Goal: Task Accomplishment & Management: Manage account settings

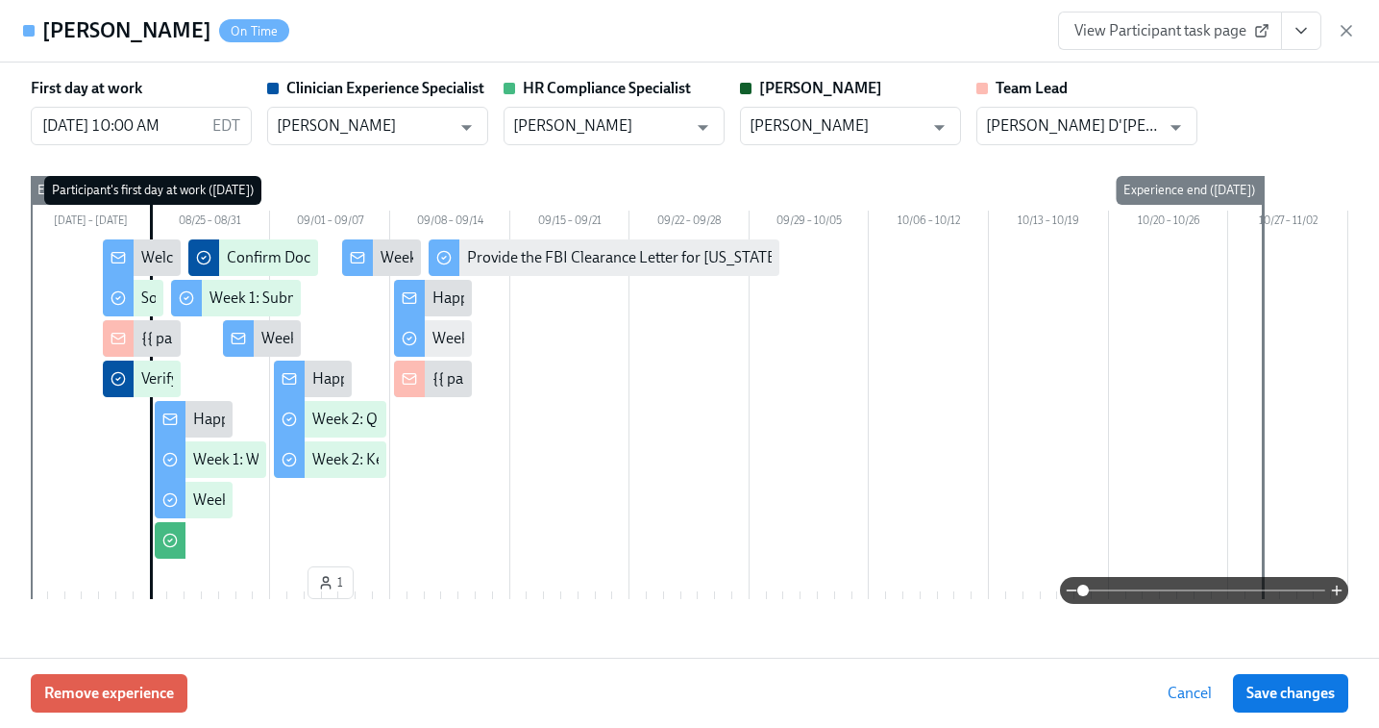
scroll to position [0, 6261]
click at [1352, 28] on icon "button" at bounding box center [1346, 30] width 19 height 19
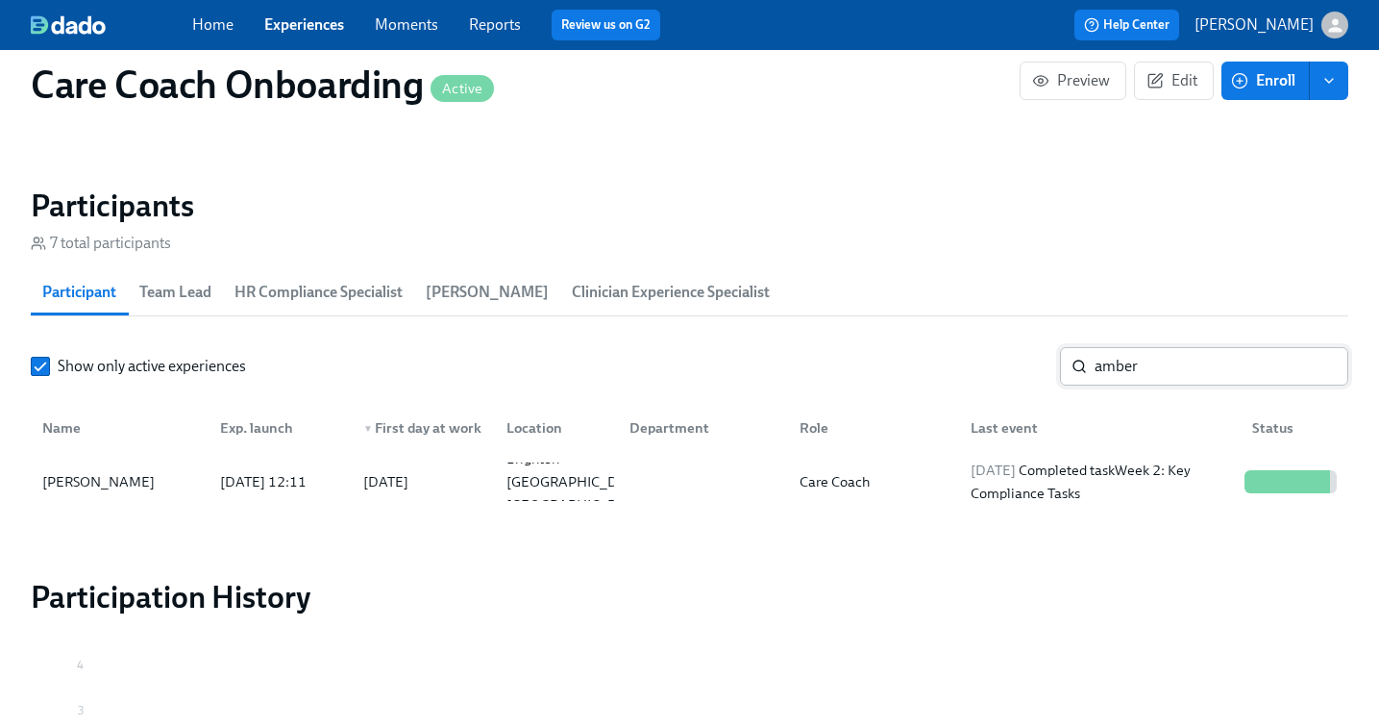
click at [1142, 370] on input "amber" at bounding box center [1222, 366] width 254 height 38
type input "l"
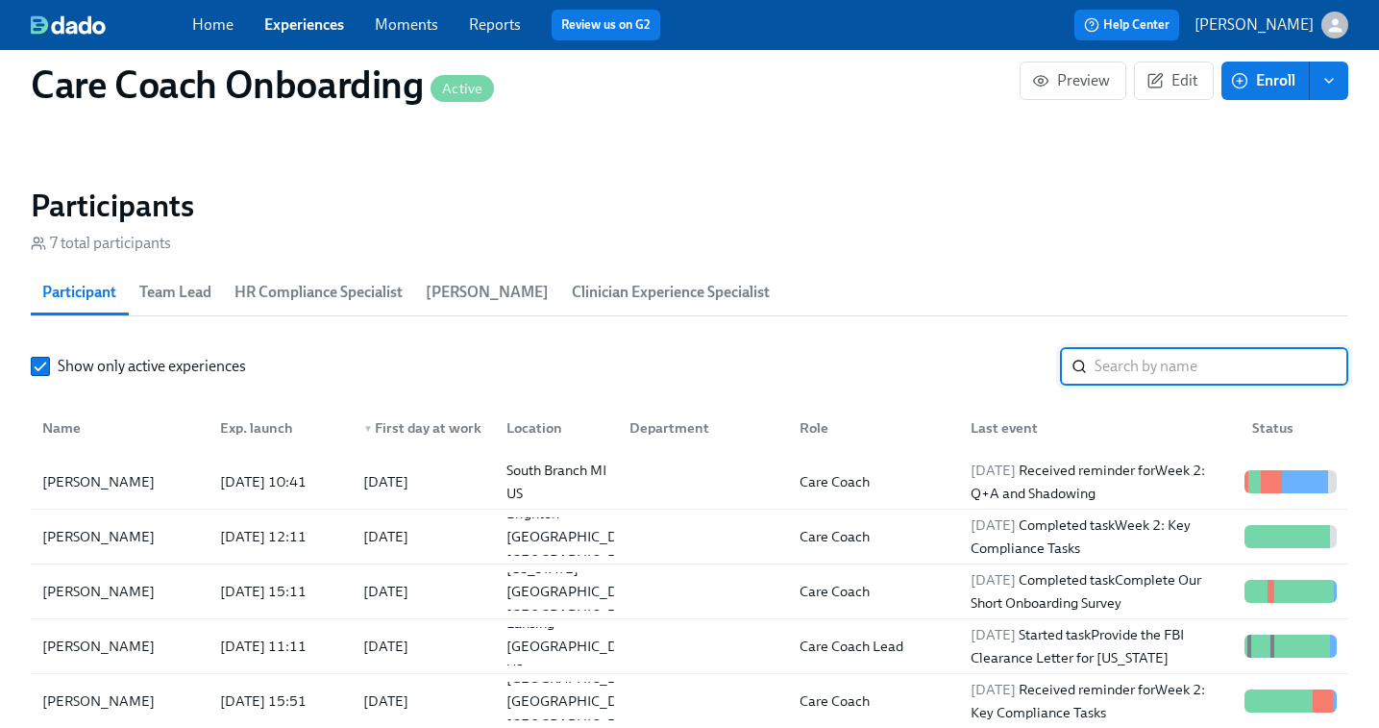
click at [306, 14] on span "Experiences" at bounding box center [304, 24] width 80 height 21
click at [302, 39] on div "Home Experiences Moments Reports Review us on G2" at bounding box center [481, 25] width 579 height 31
click at [309, 24] on link "Experiences" at bounding box center [304, 24] width 80 height 18
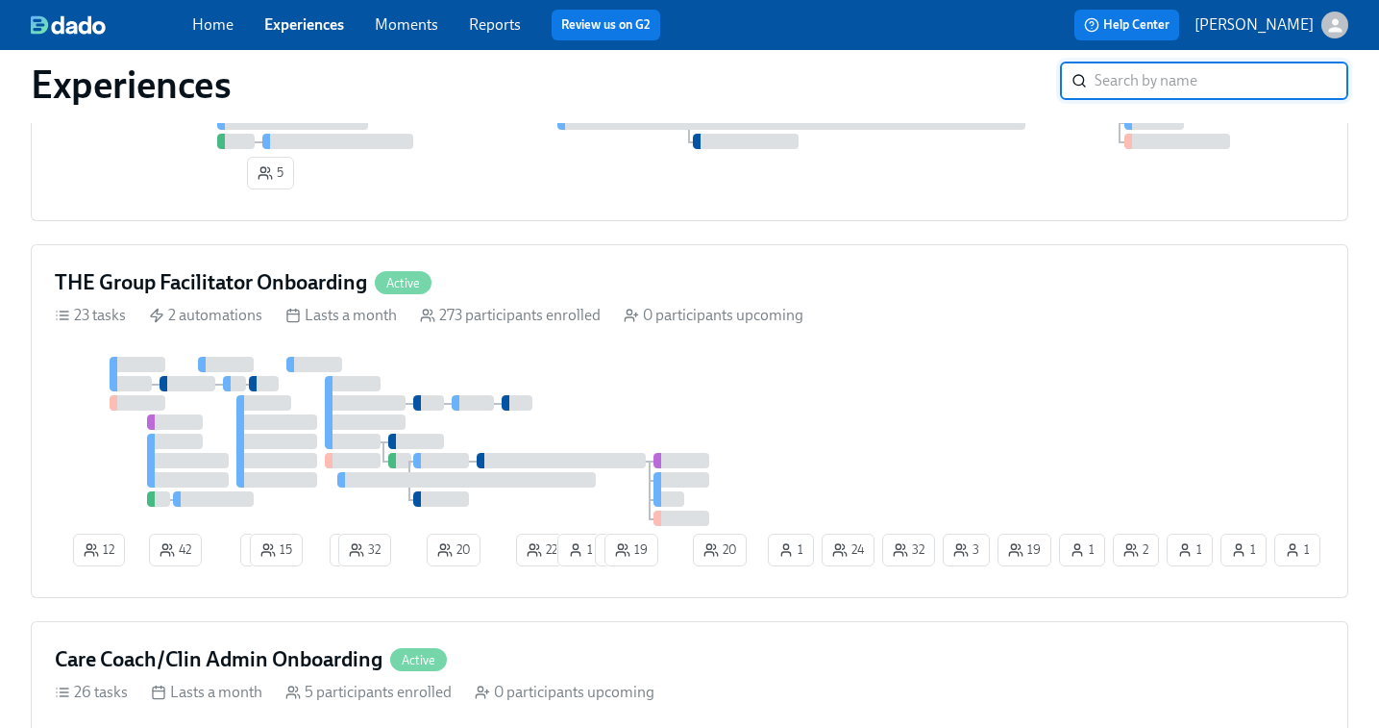
scroll to position [1513, 0]
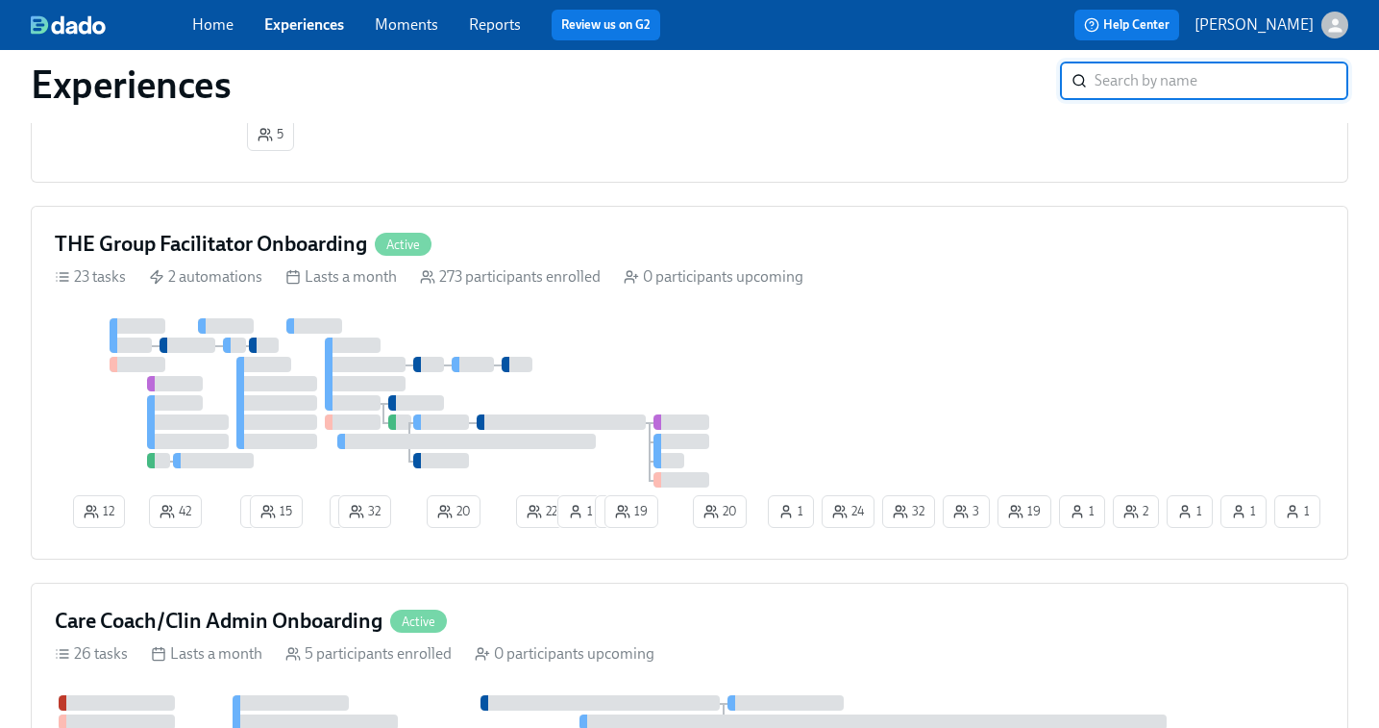
click at [578, 400] on div at bounding box center [409, 402] width 709 height 169
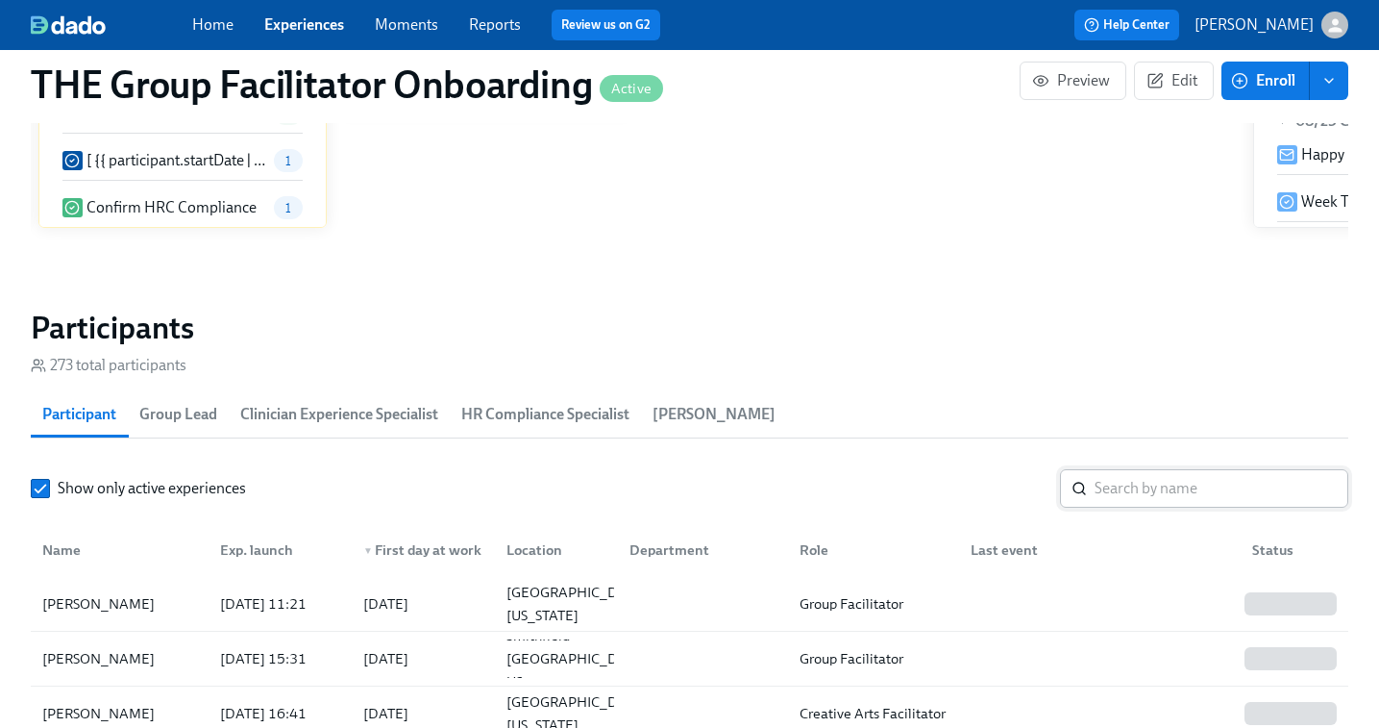
scroll to position [1504, 0]
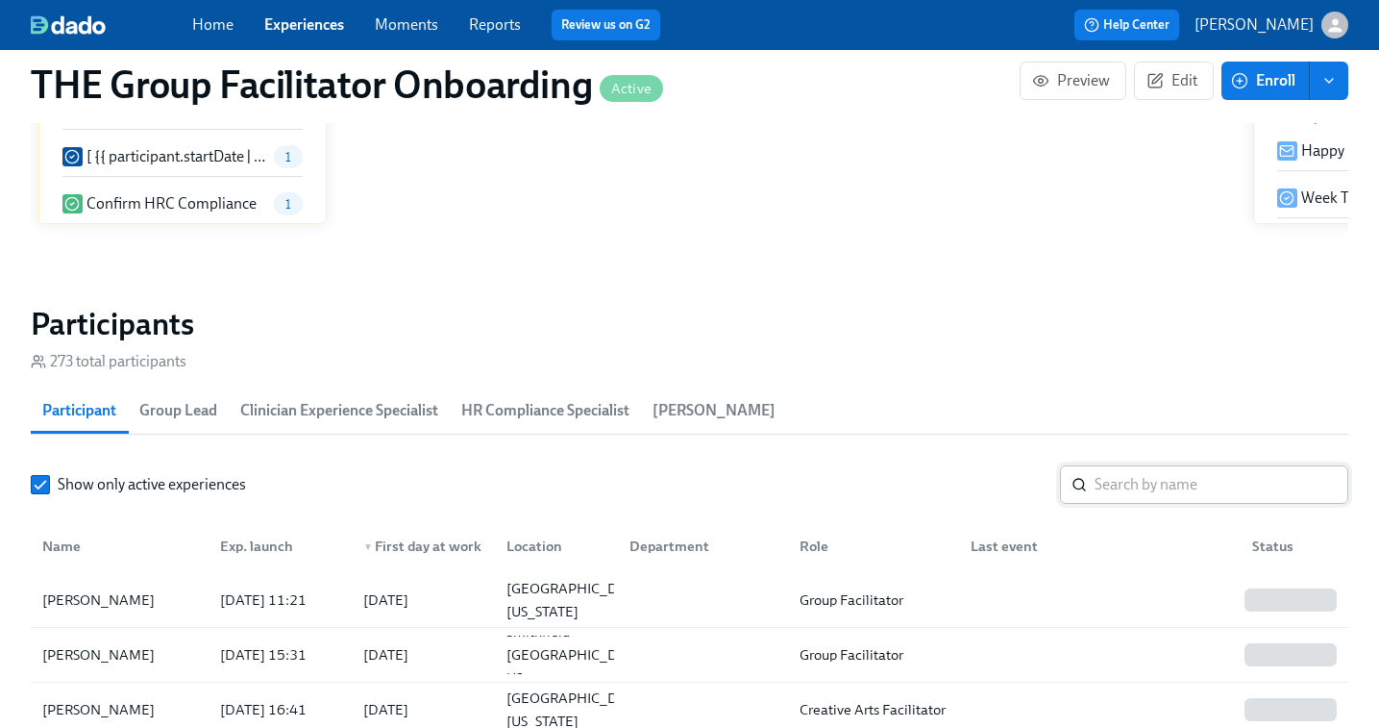
click at [1120, 485] on input "search" at bounding box center [1222, 484] width 254 height 38
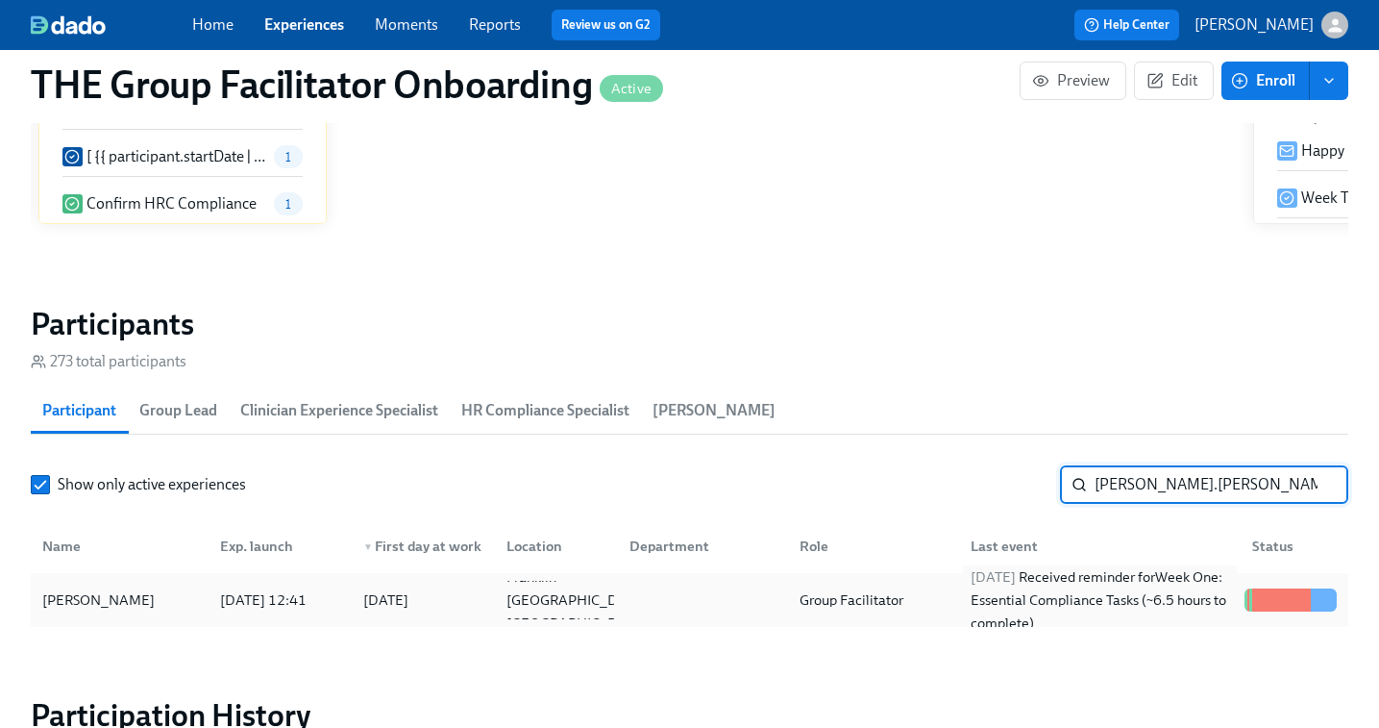
type input "[PERSON_NAME].[PERSON_NAME]"
click at [982, 597] on div "[DATE] Received reminder for Week One: Essential Compliance Tasks (~6.5 hours t…" at bounding box center [1100, 599] width 274 height 69
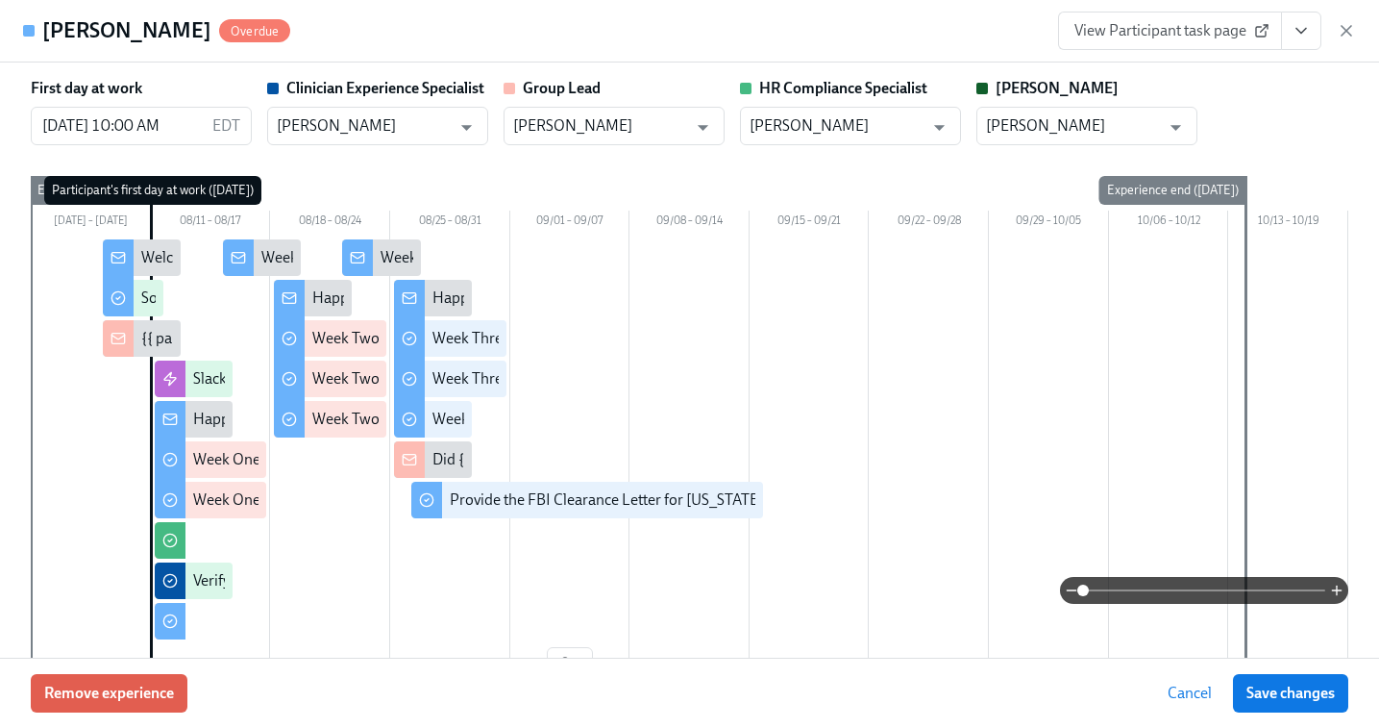
click at [1185, 34] on span "View Participant task page" at bounding box center [1170, 30] width 191 height 19
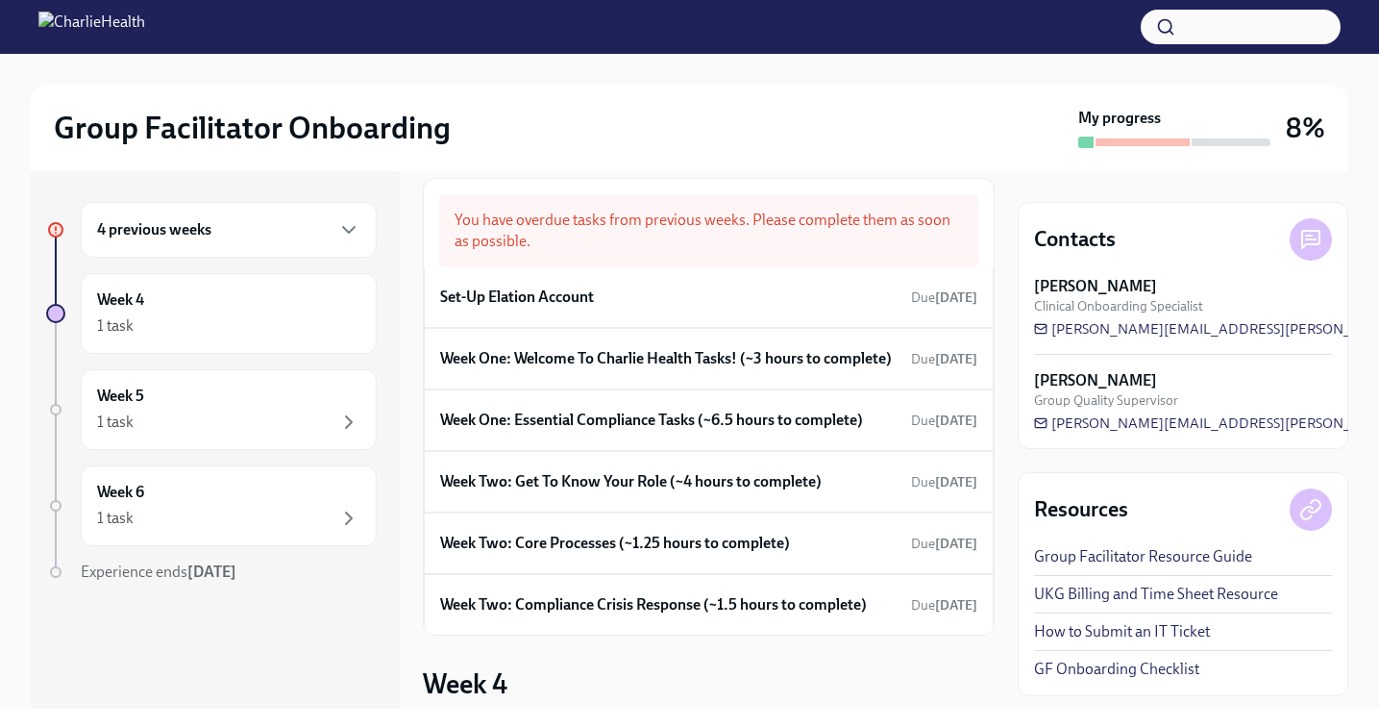
scroll to position [66, 0]
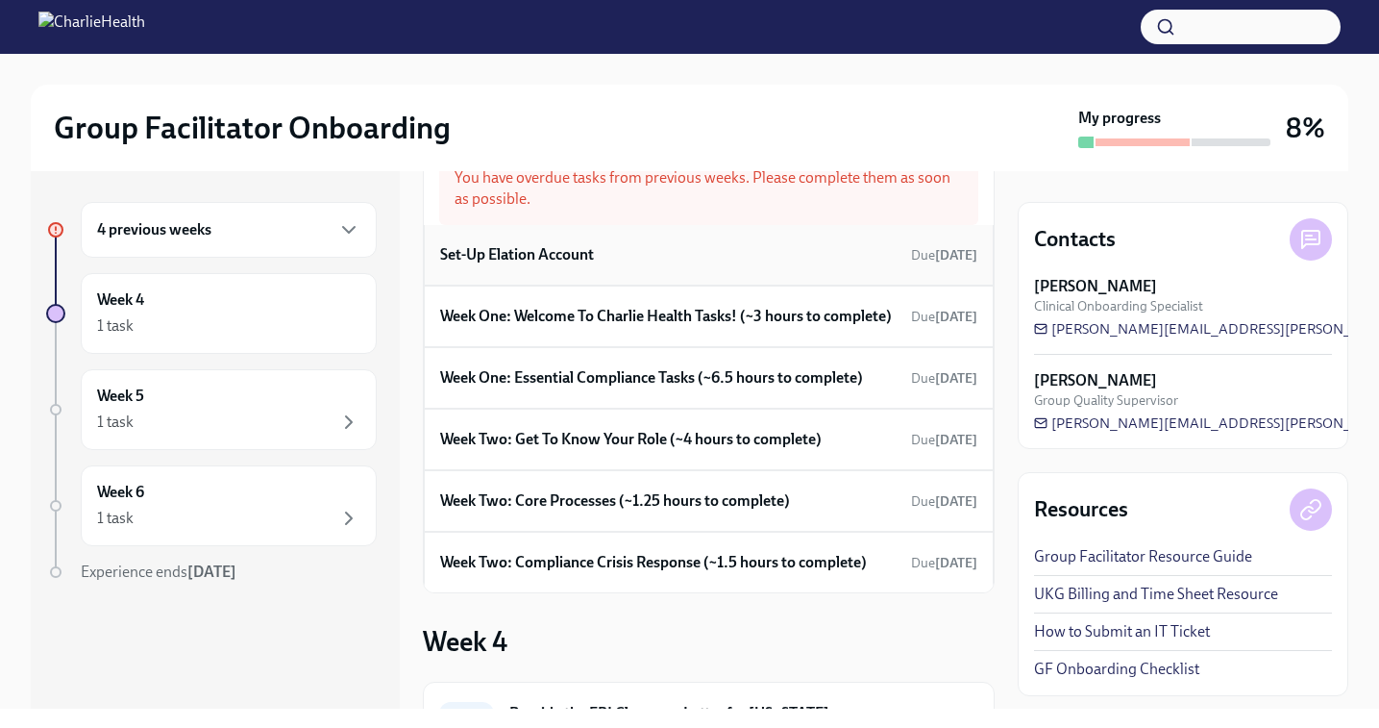
click at [594, 260] on h6 "Set-Up Elation Account" at bounding box center [517, 254] width 154 height 21
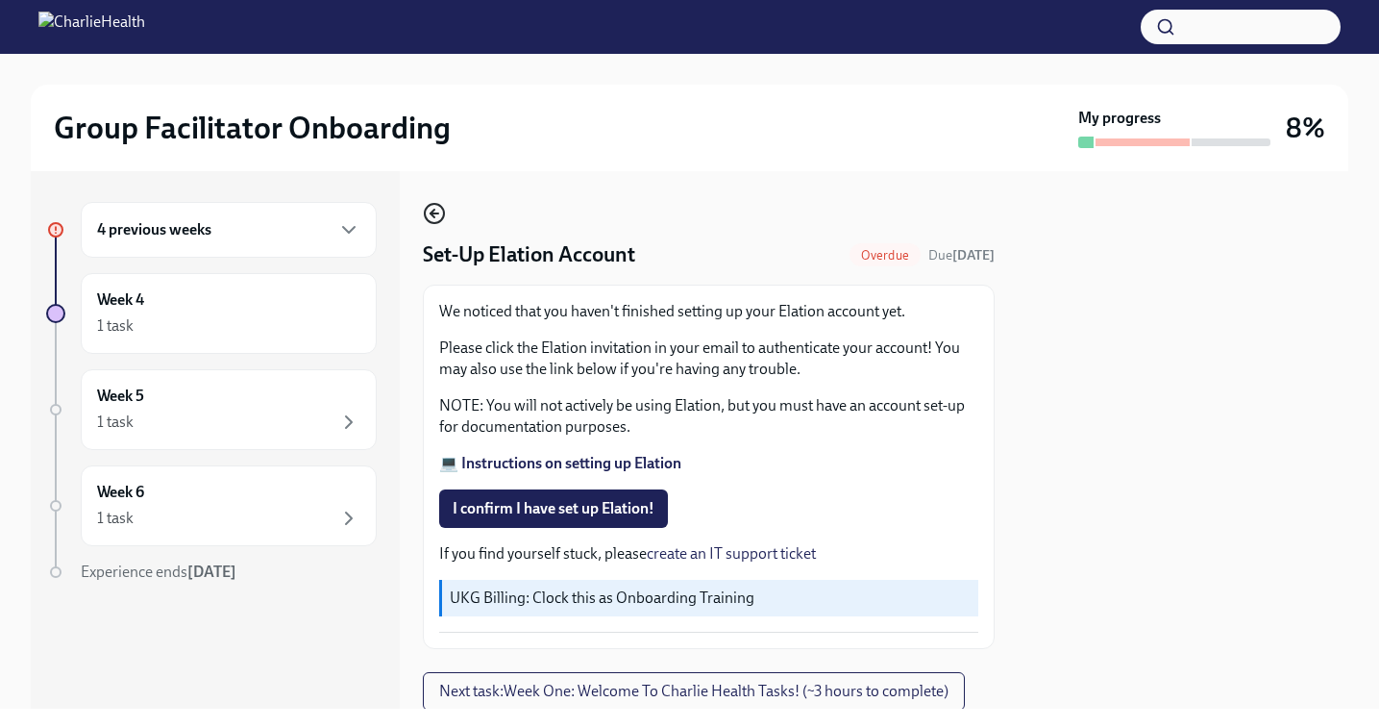
click at [435, 213] on icon "button" at bounding box center [435, 213] width 8 height 0
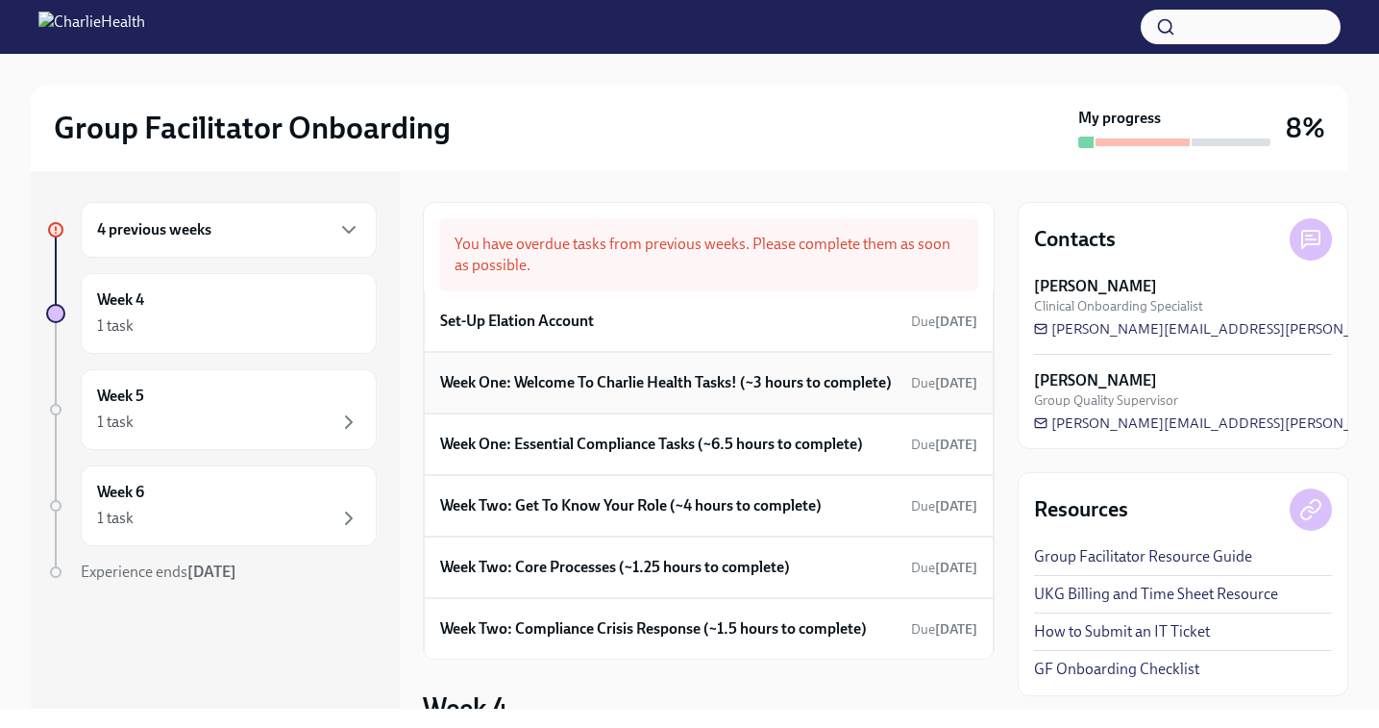
click at [559, 393] on h6 "Week One: Welcome To Charlie Health Tasks! (~3 hours to complete)" at bounding box center [666, 382] width 452 height 21
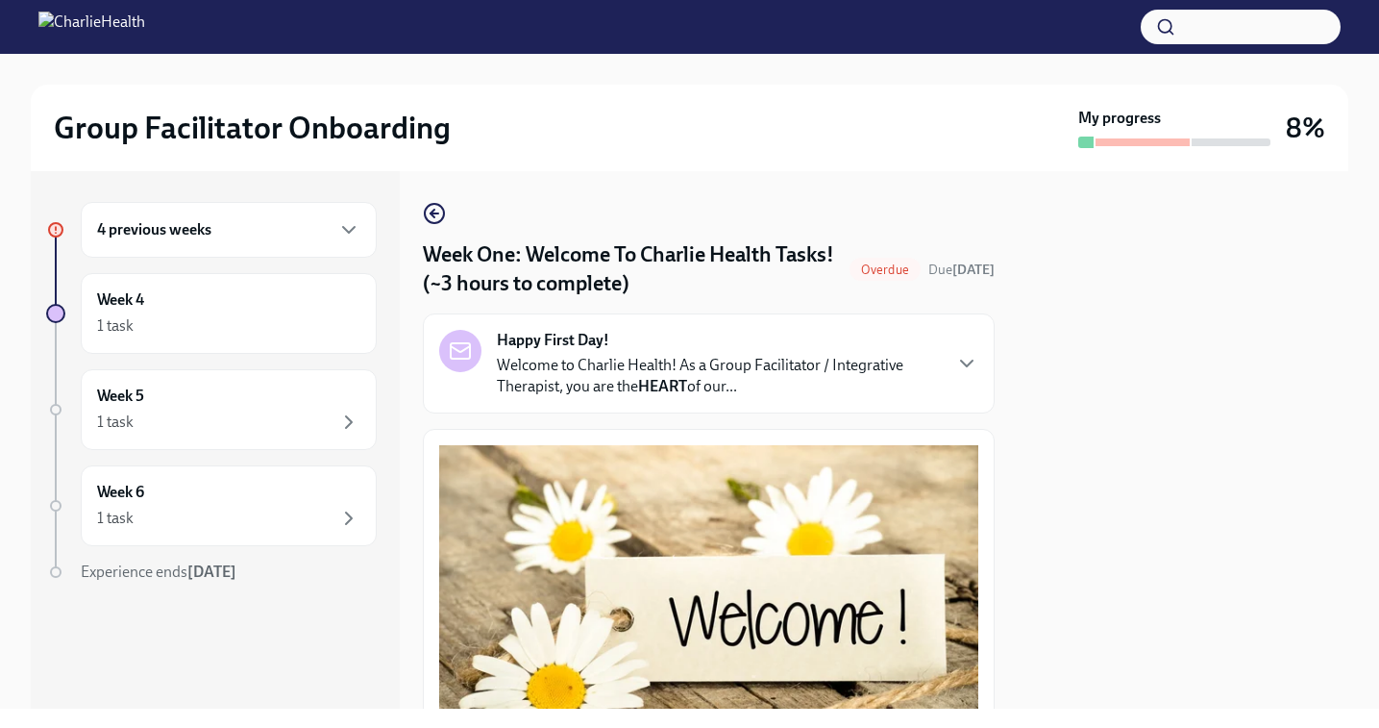
click at [428, 202] on link at bounding box center [434, 213] width 23 height 23
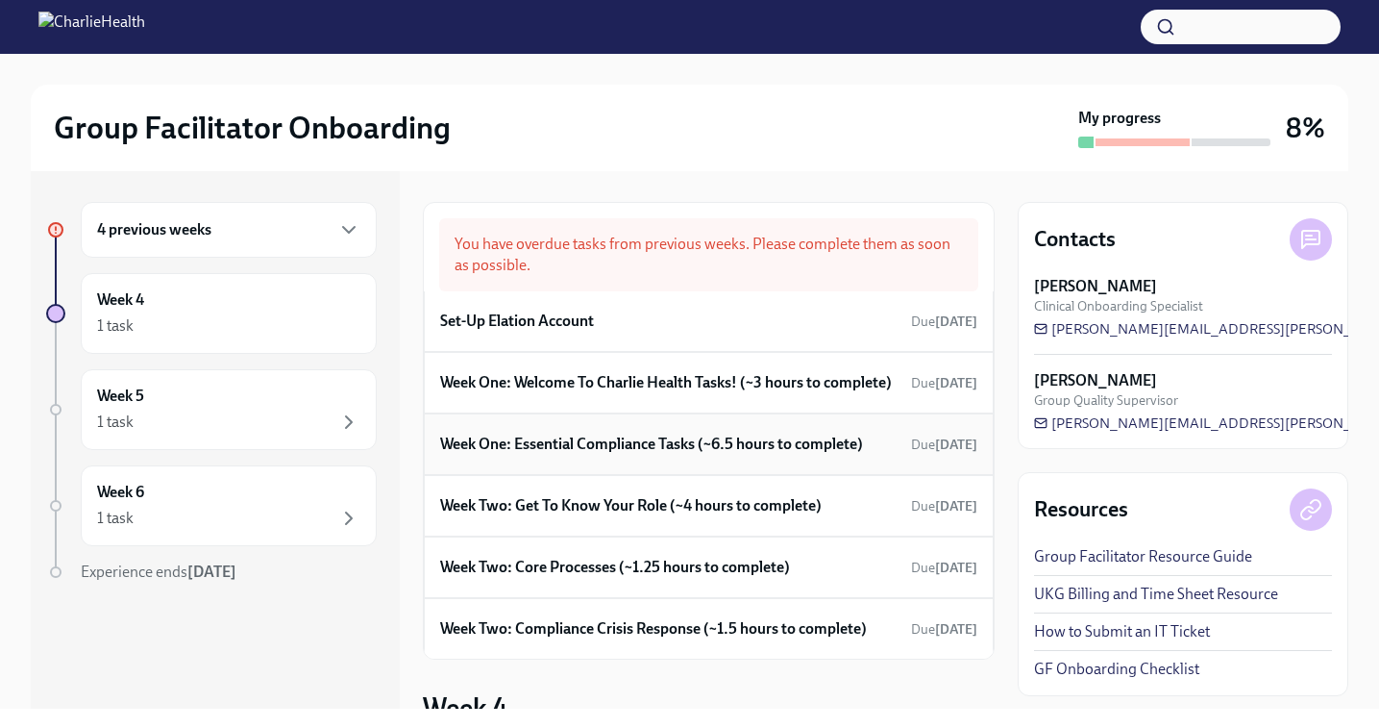
click at [586, 455] on h6 "Week One: Essential Compliance Tasks (~6.5 hours to complete)" at bounding box center [651, 444] width 423 height 21
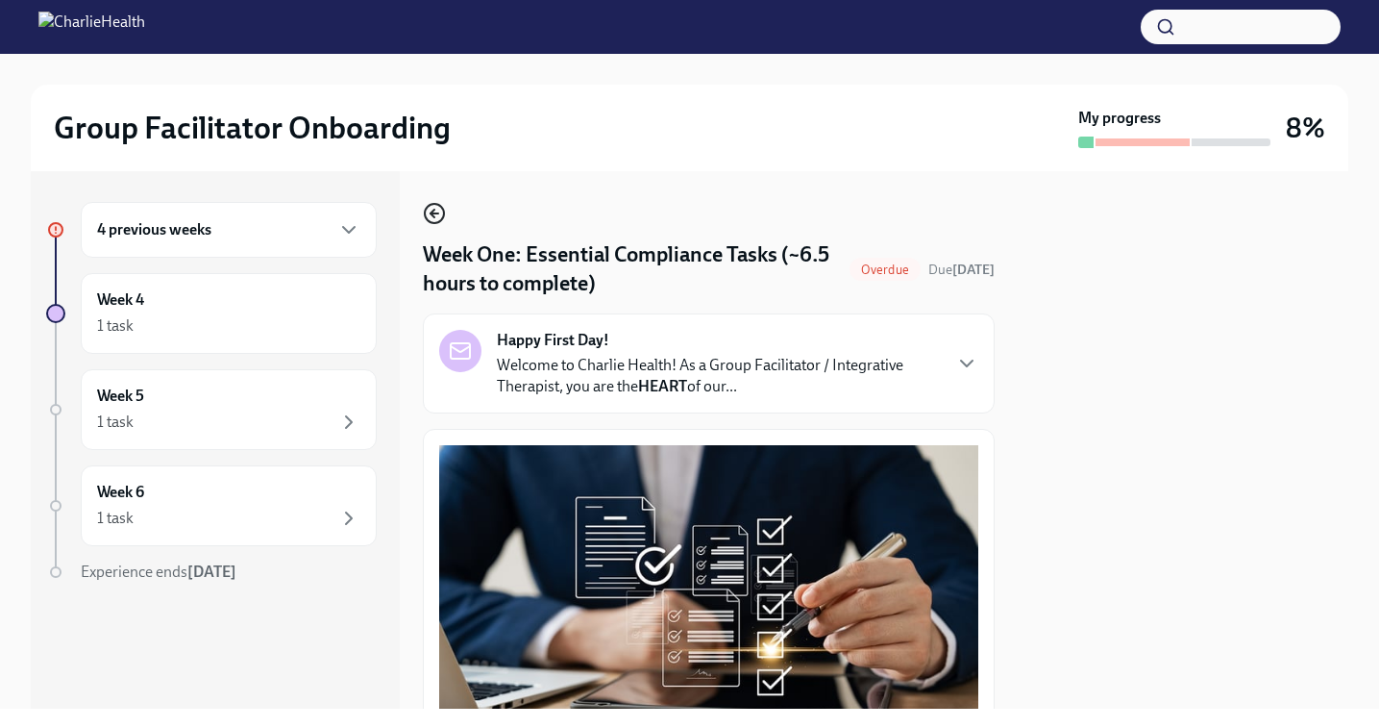
click at [434, 220] on icon "button" at bounding box center [434, 213] width 23 height 23
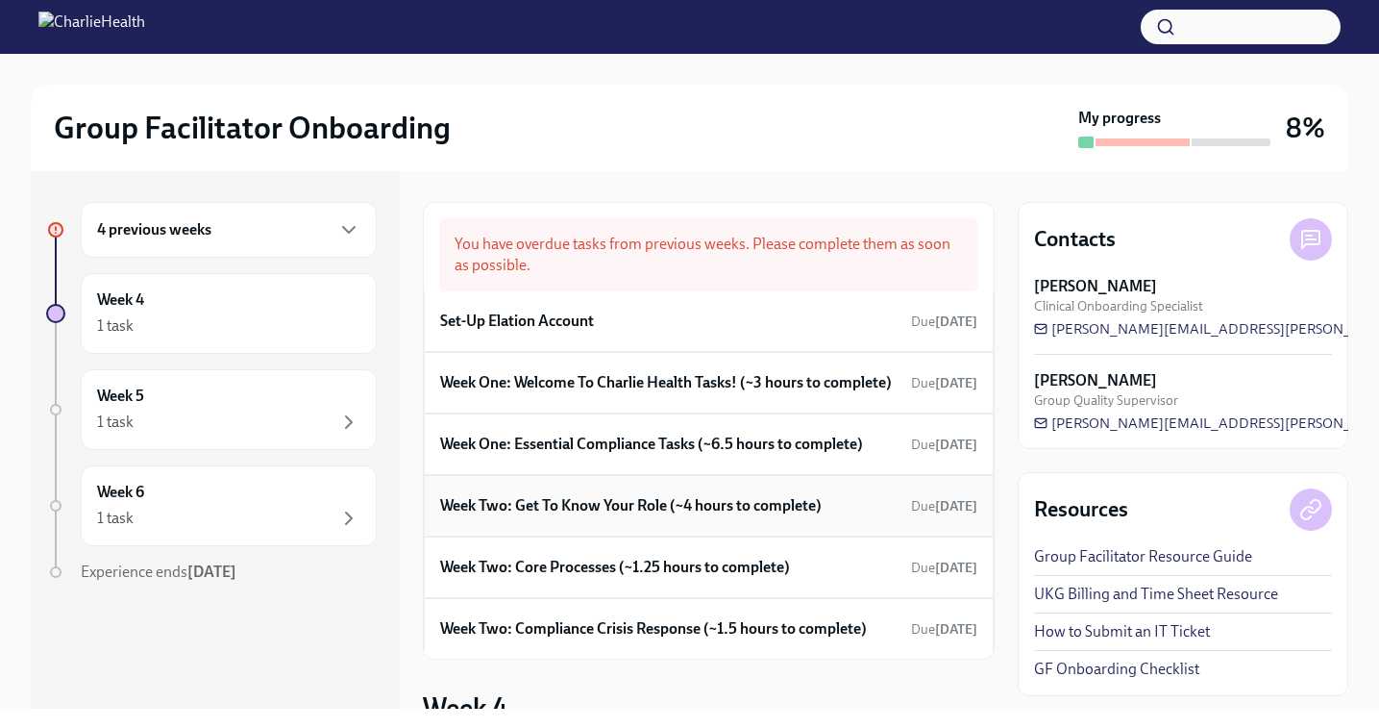
click at [612, 516] on h6 "Week Two: Get To Know Your Role (~4 hours to complete)" at bounding box center [631, 505] width 382 height 21
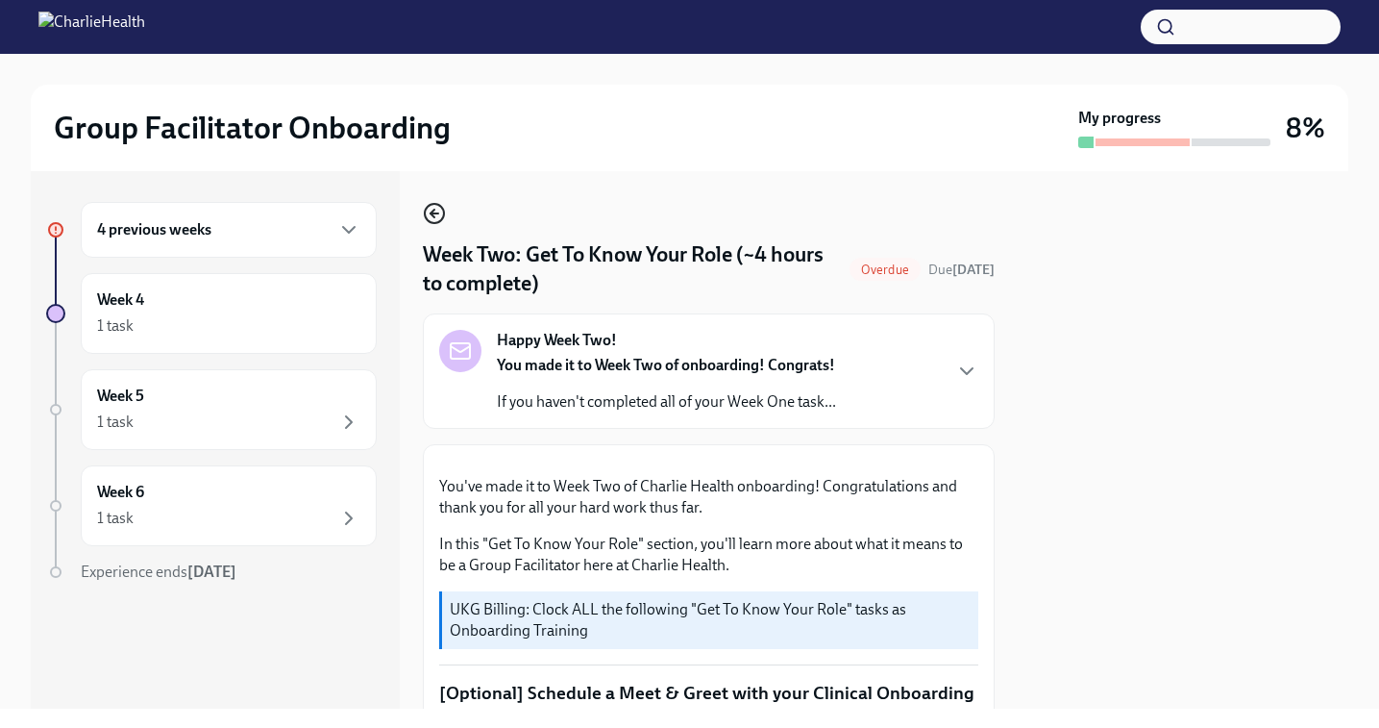
click at [434, 206] on icon "button" at bounding box center [434, 213] width 23 height 23
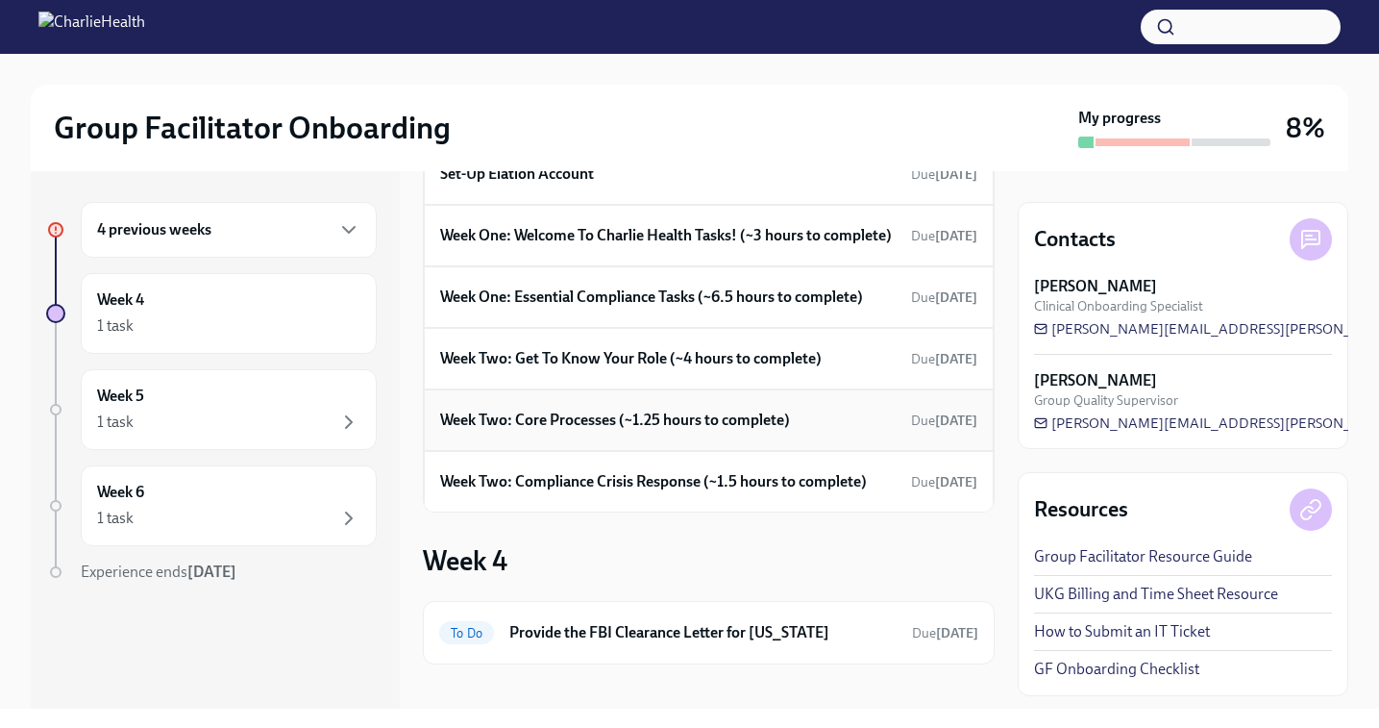
scroll to position [186, 0]
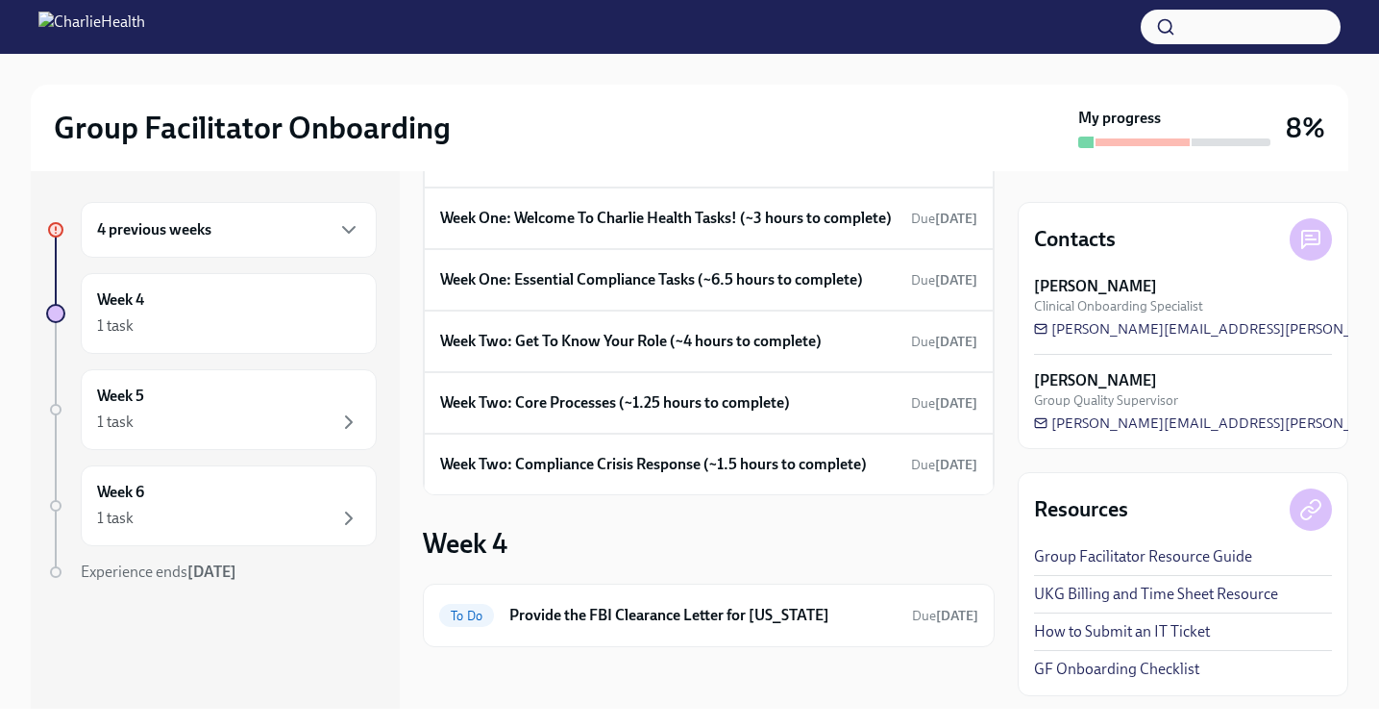
click at [183, 241] on div "4 previous weeks" at bounding box center [229, 230] width 296 height 56
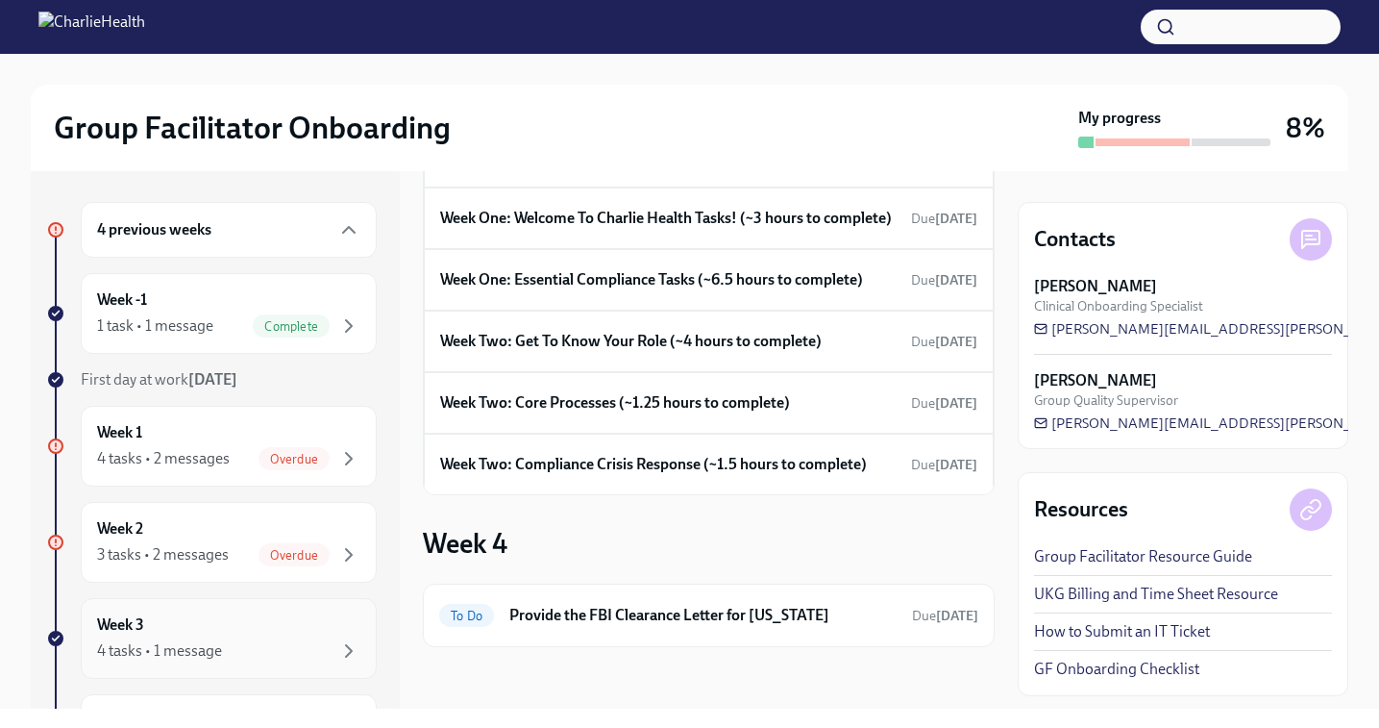
click at [168, 637] on div "Week 3 4 tasks • 1 message" at bounding box center [228, 638] width 263 height 48
